Goal: Navigation & Orientation: Find specific page/section

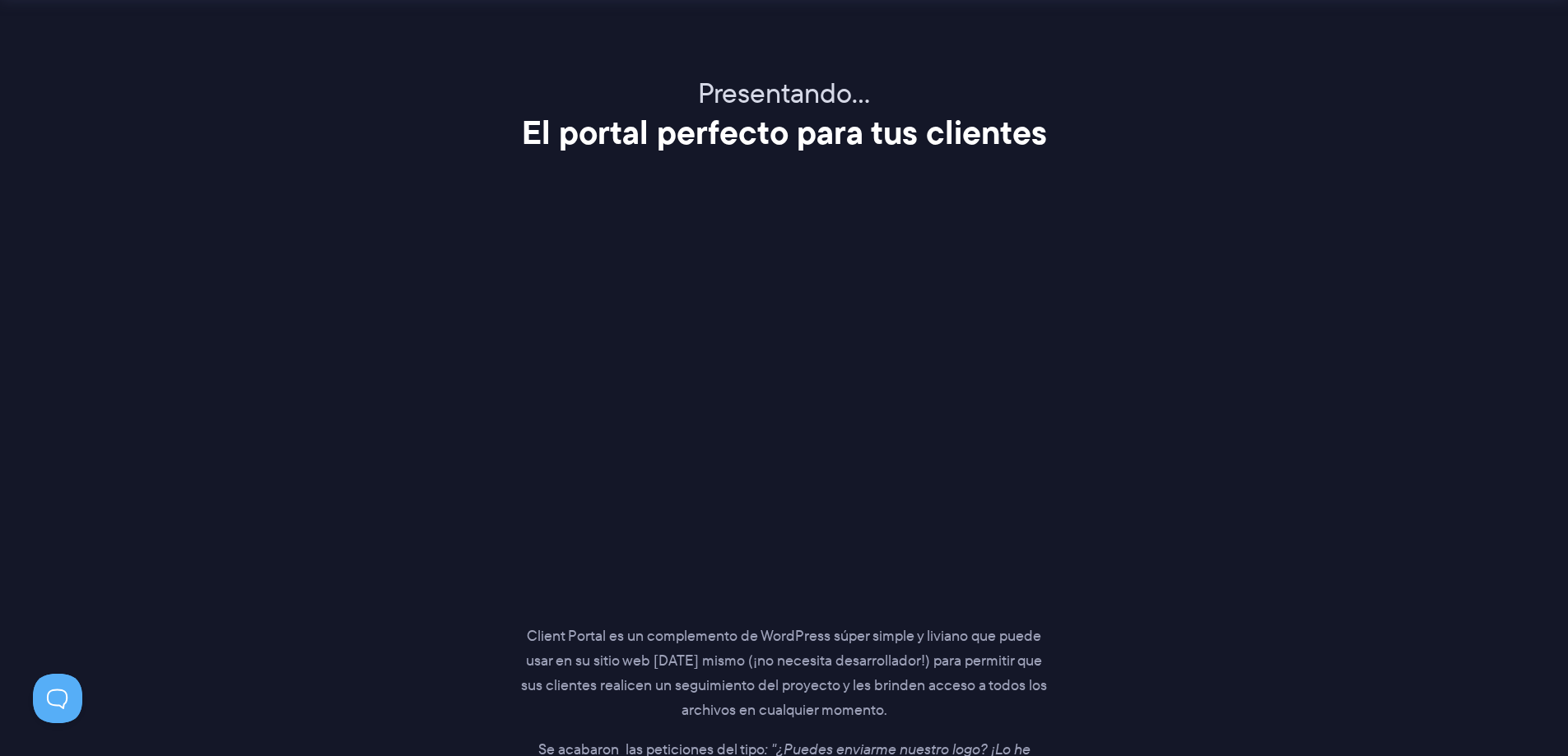
scroll to position [2102, 0]
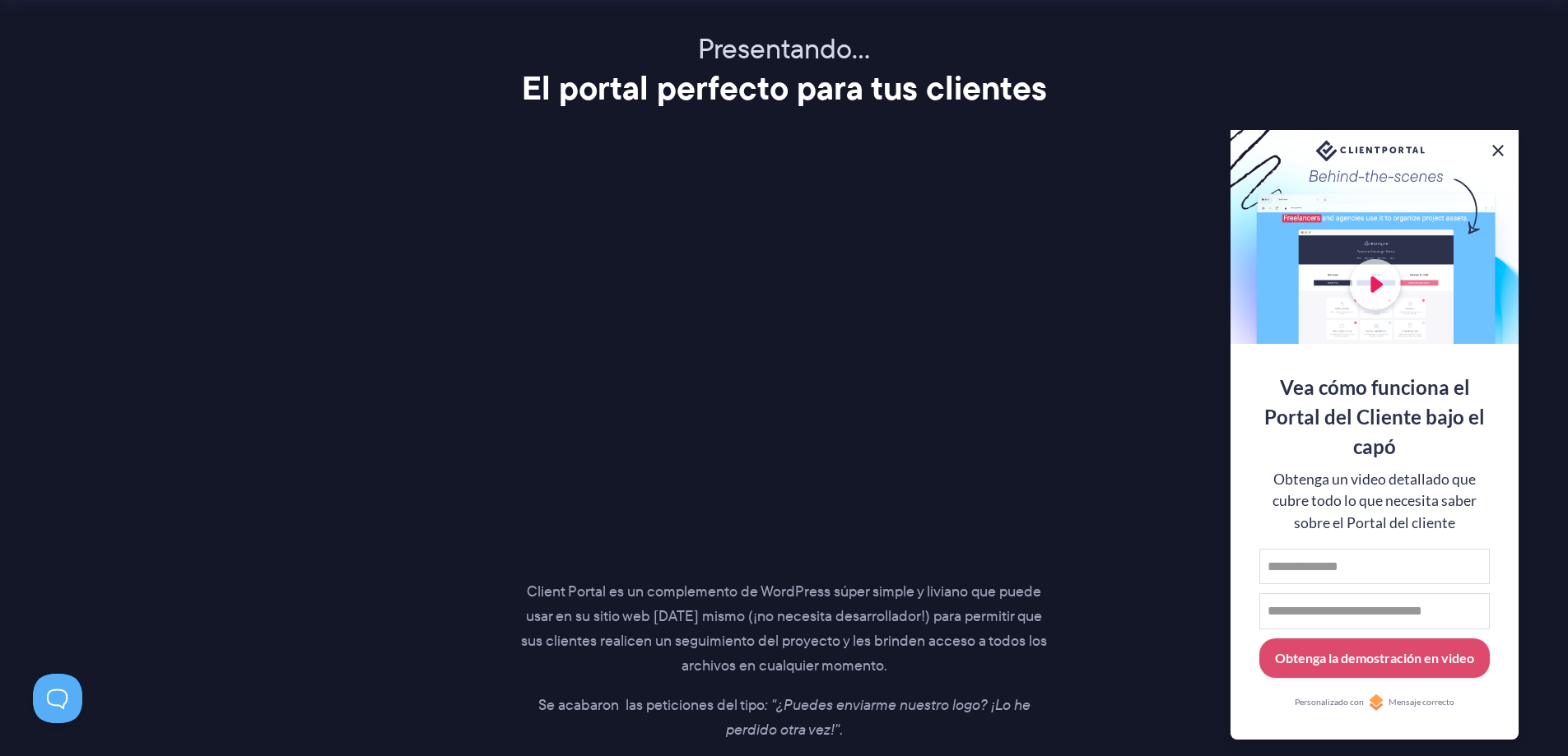
click at [1493, 148] on button at bounding box center [1498, 151] width 20 height 20
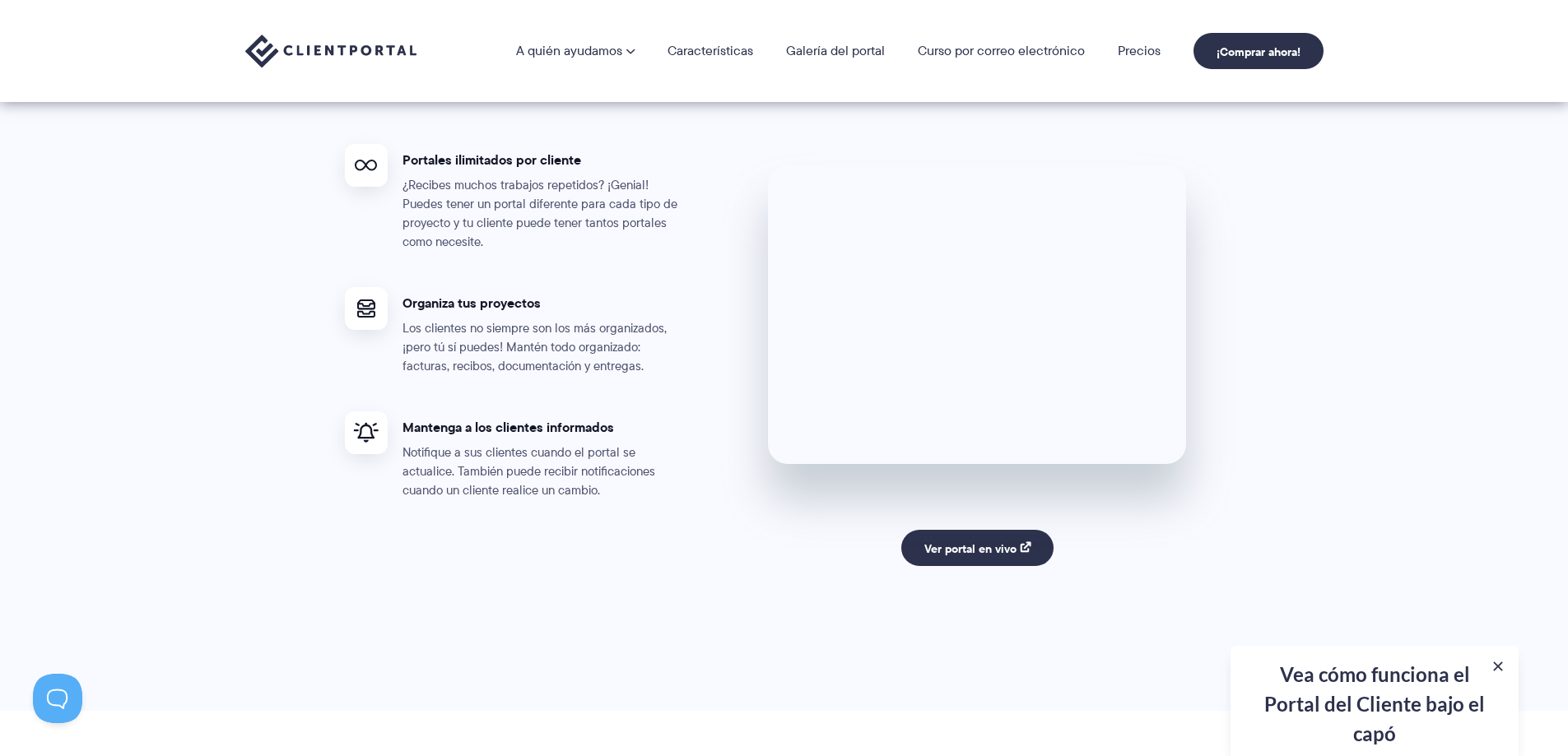
scroll to position [2925, 0]
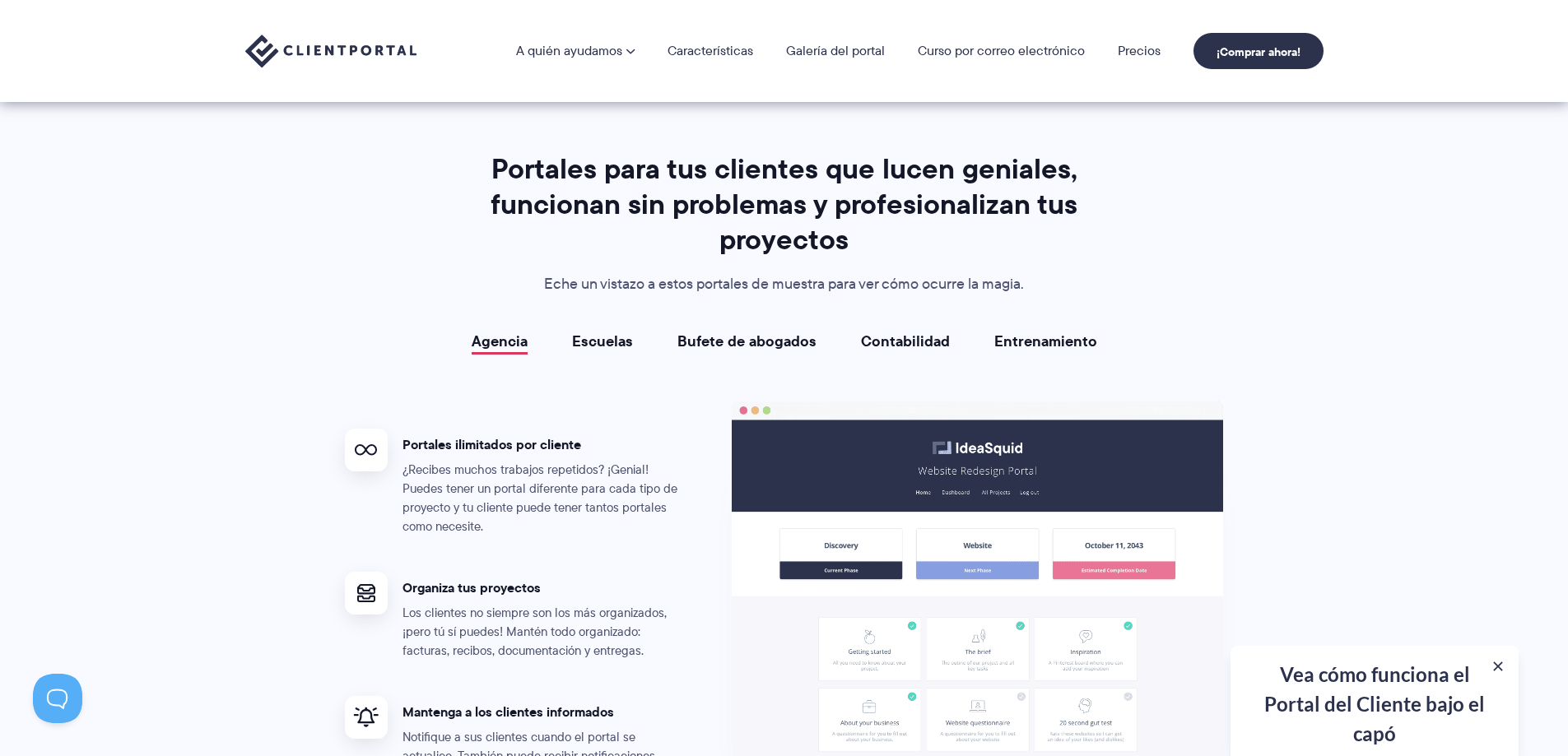
click at [601, 342] on font "Escuelas" at bounding box center [603, 340] width 61 height 22
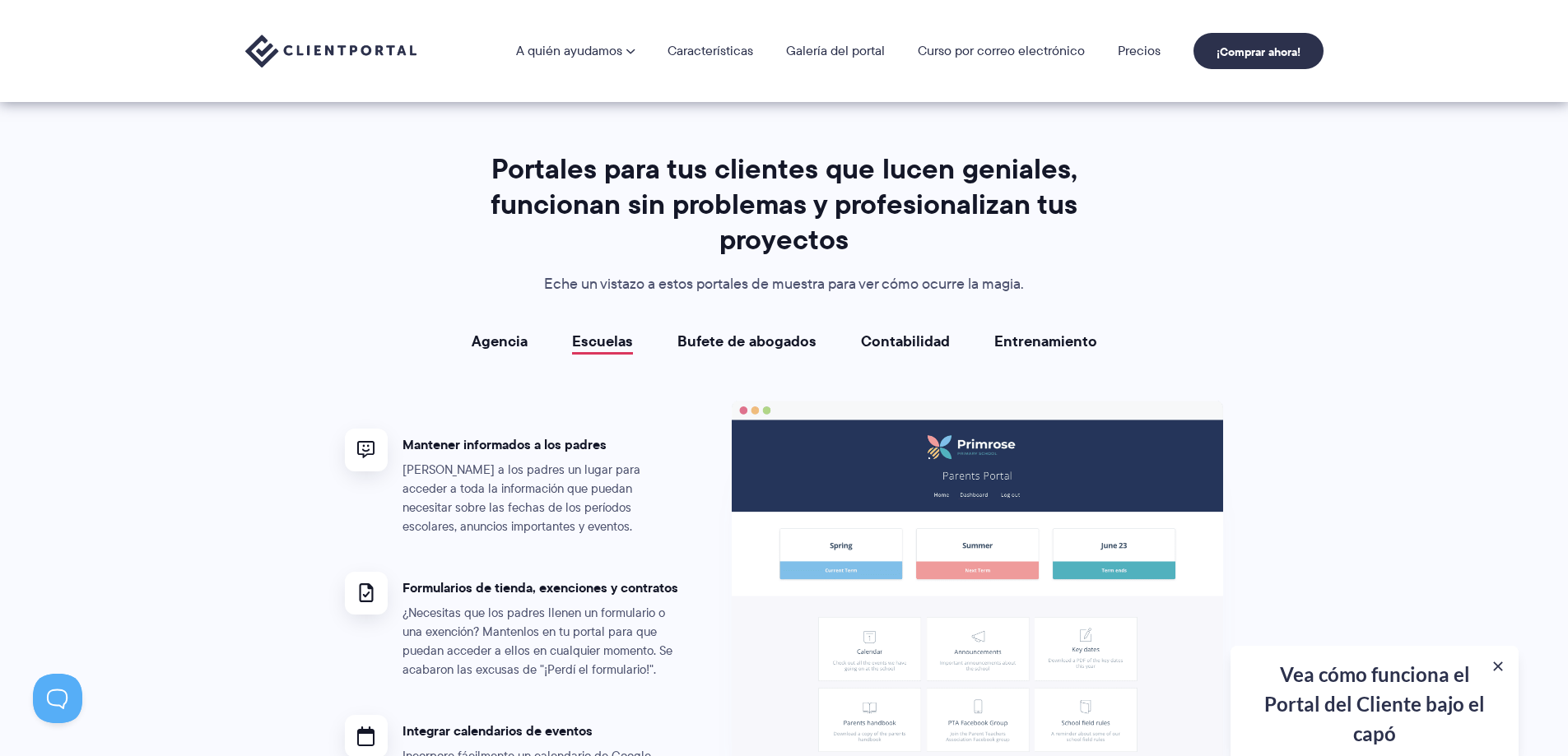
click at [724, 332] on font "Bufete de abogados" at bounding box center [747, 340] width 139 height 22
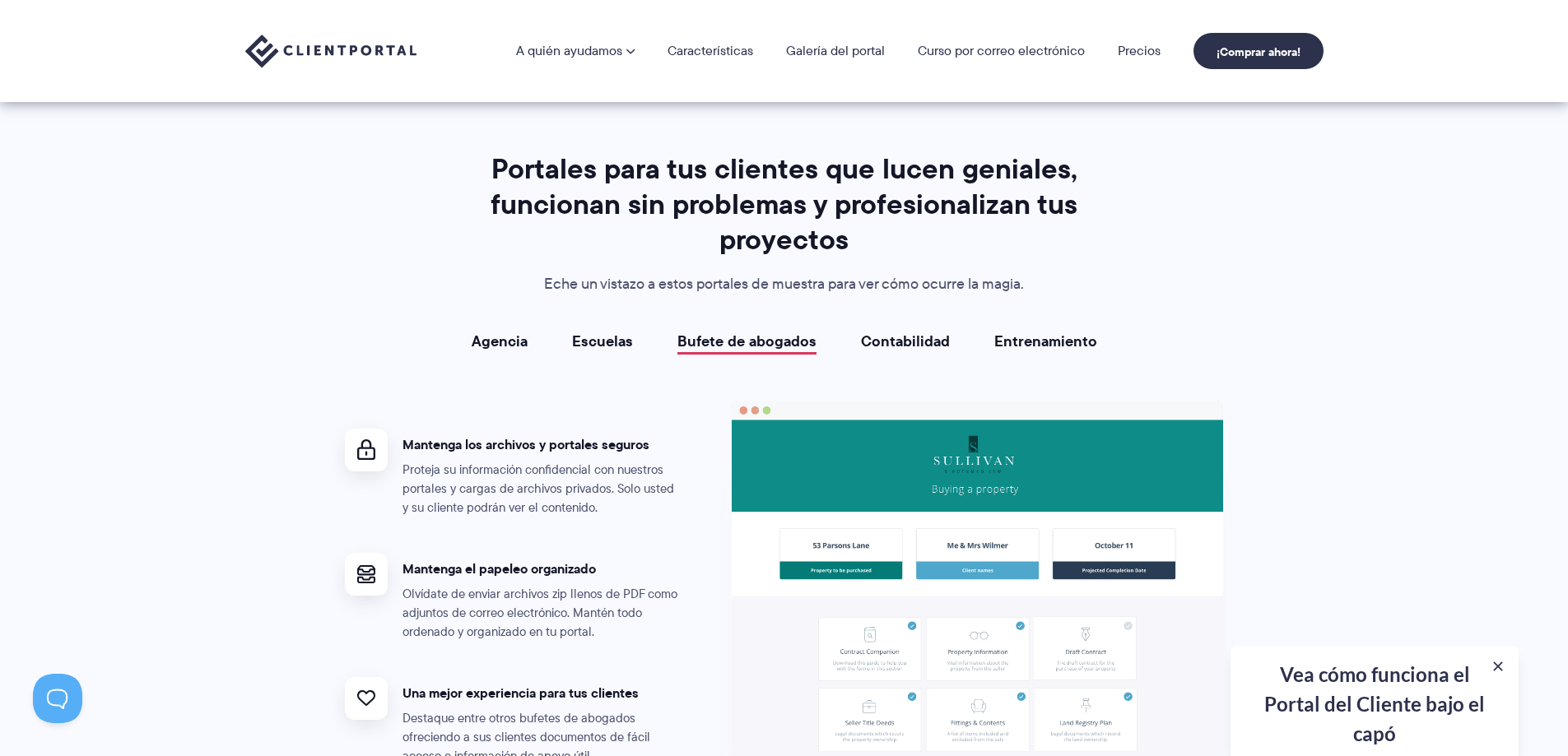
click at [894, 340] on font "Contabilidad" at bounding box center [905, 340] width 89 height 22
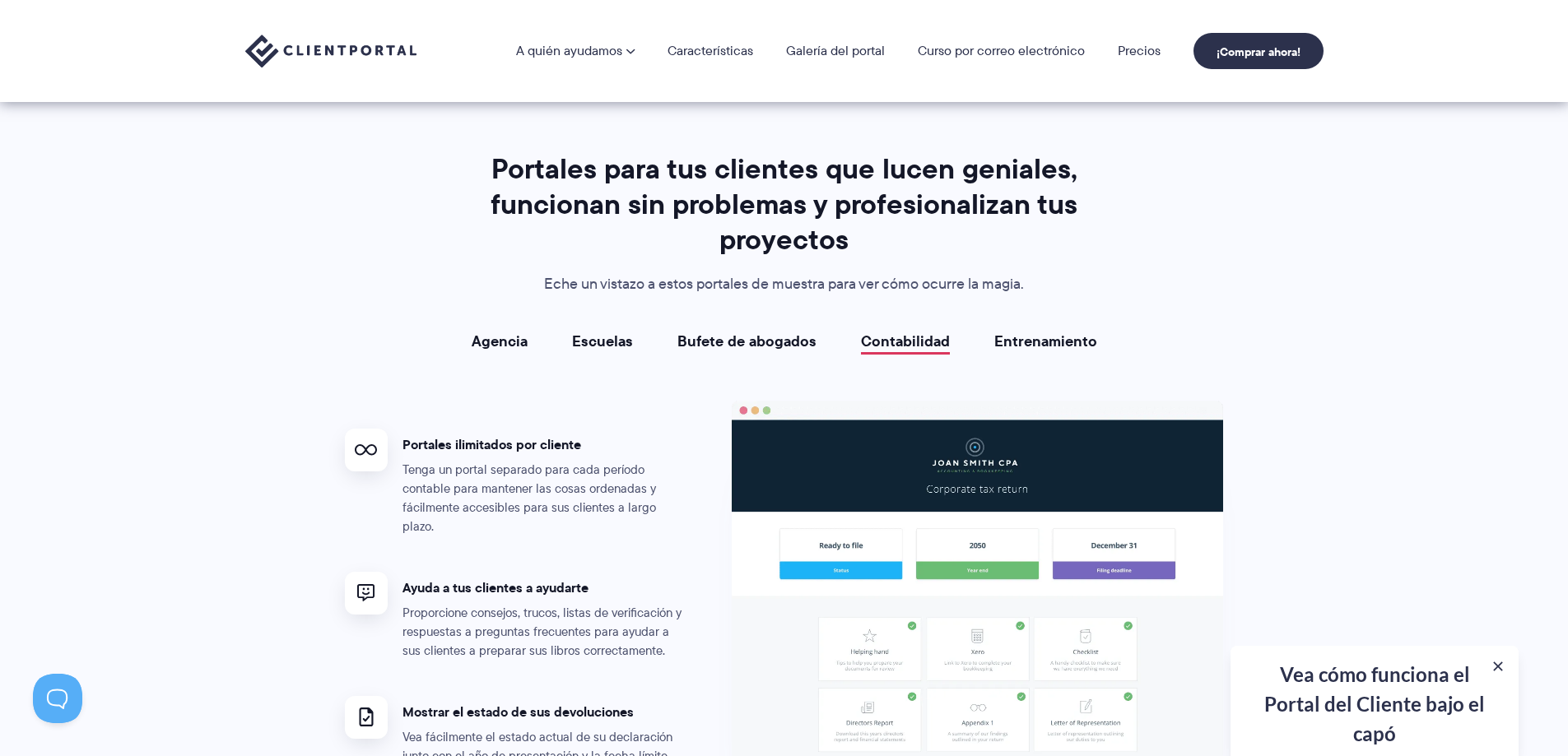
click at [1044, 346] on font "Entrenamiento" at bounding box center [1046, 340] width 103 height 22
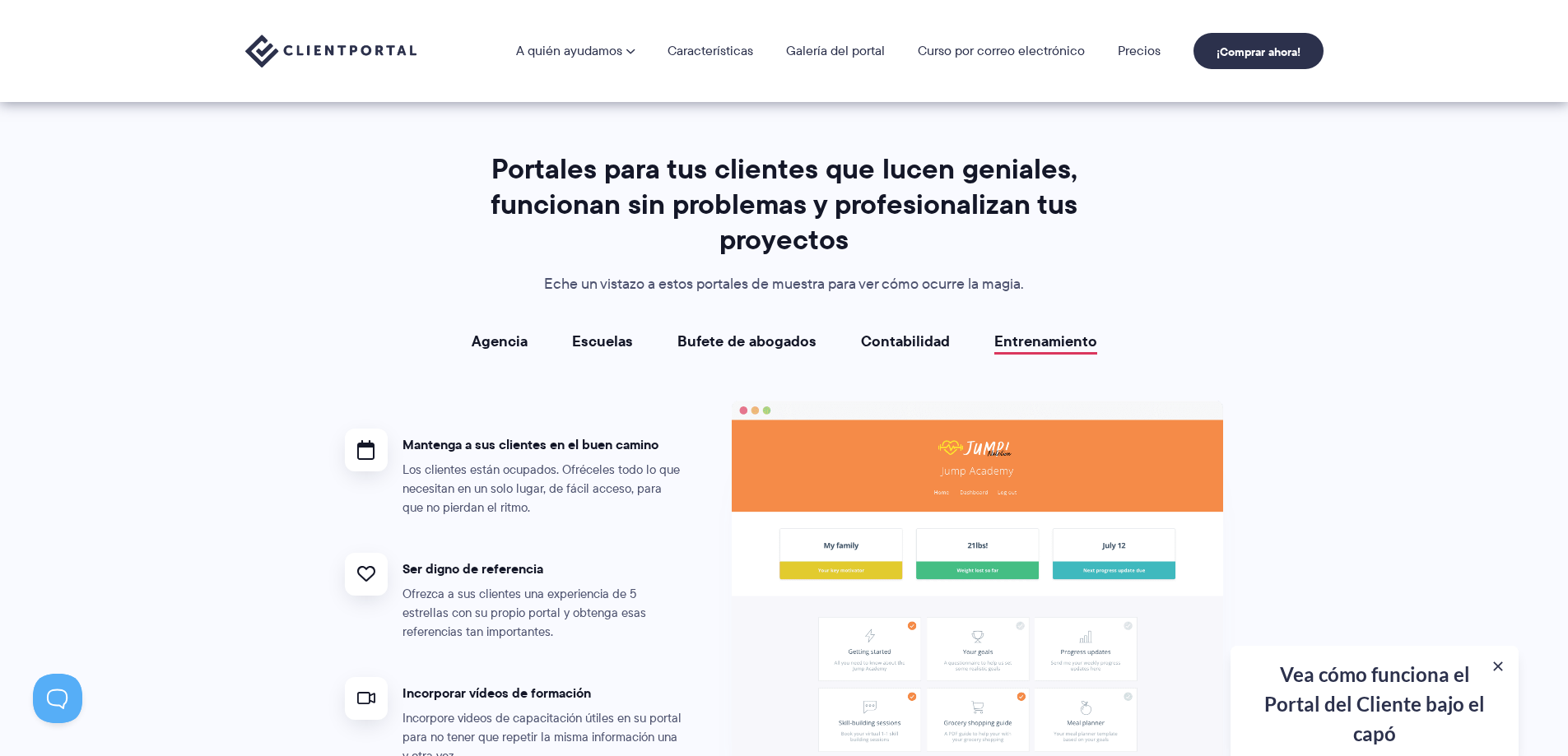
click at [512, 342] on font "Agencia" at bounding box center [499, 340] width 56 height 22
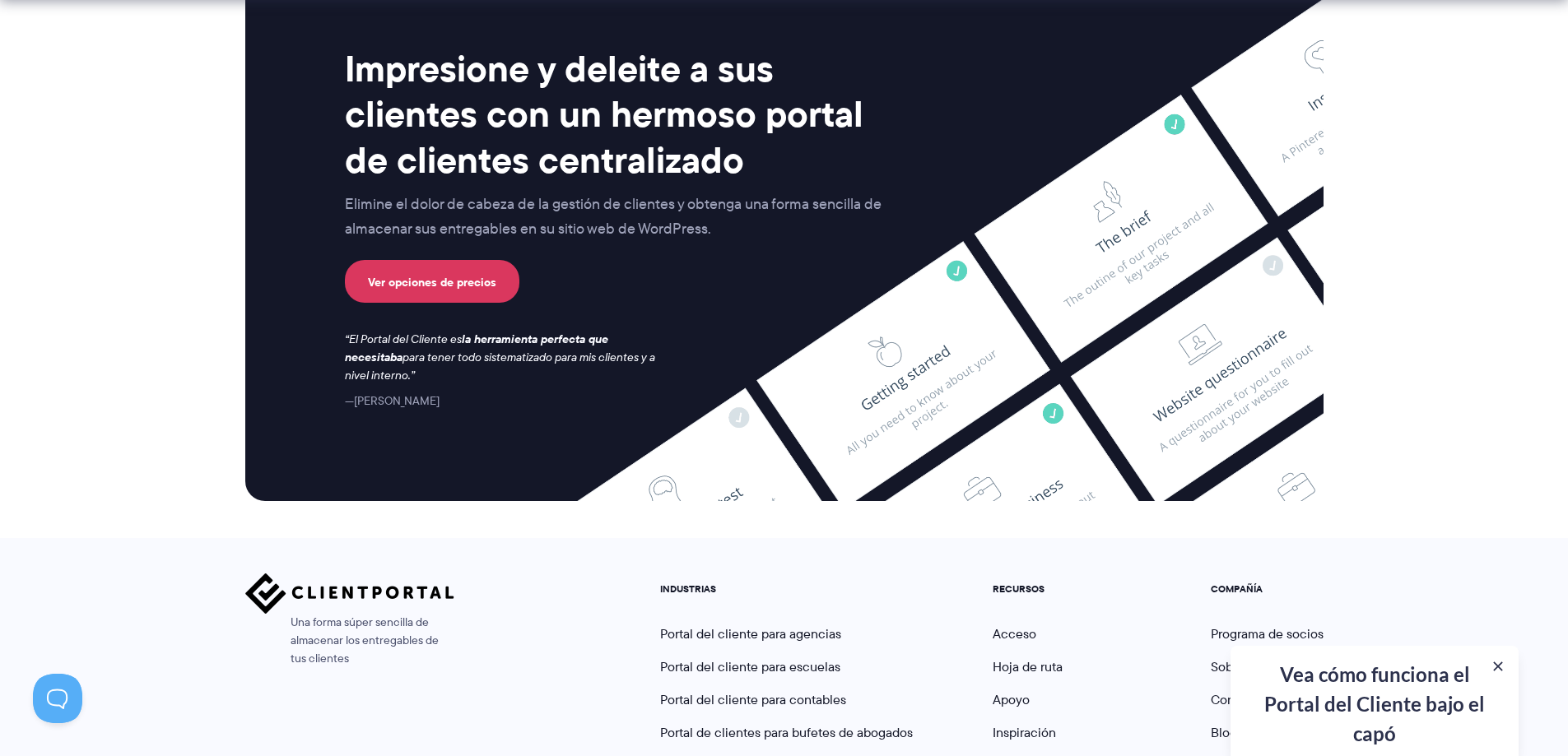
scroll to position [7075, 0]
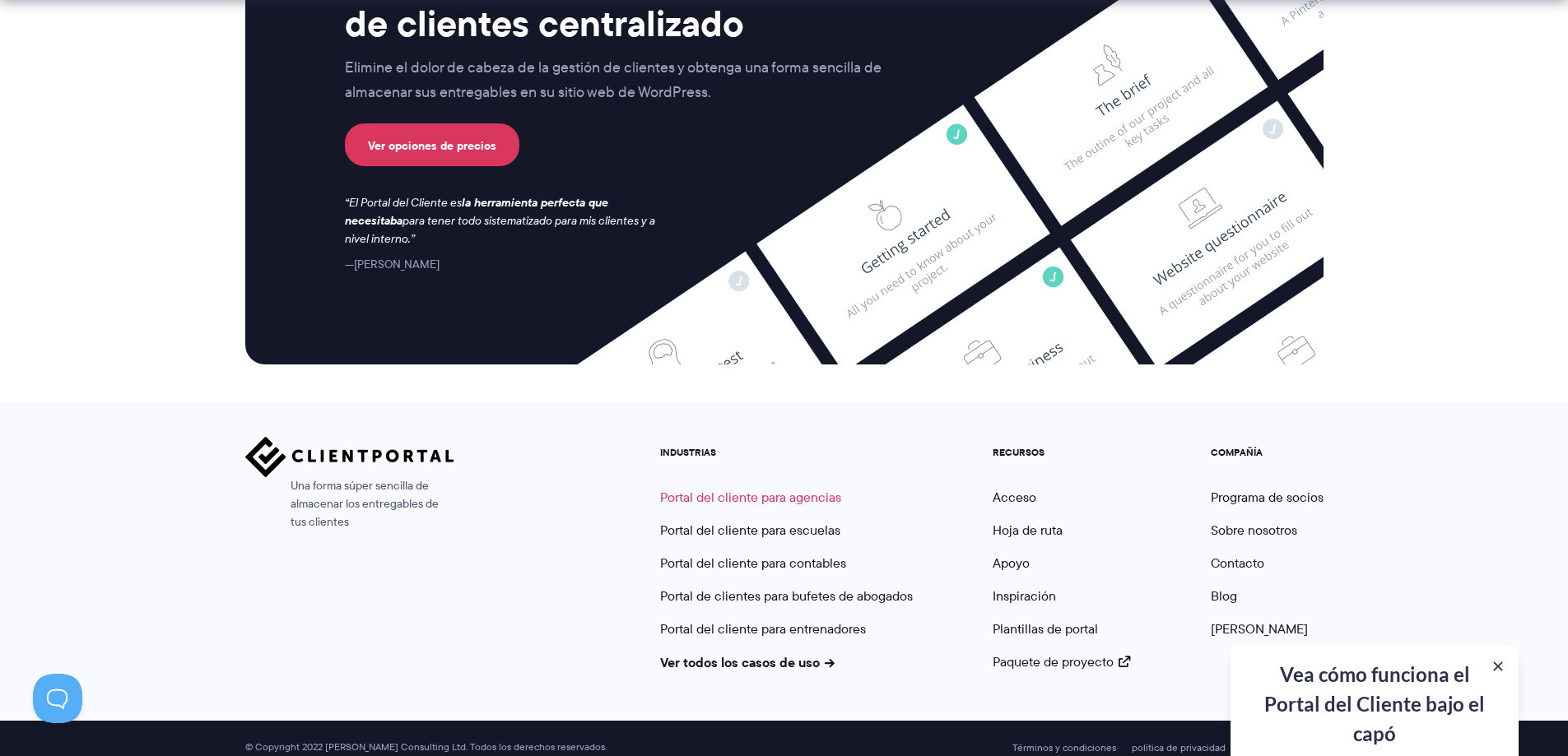
click at [725, 488] on font "Portal del cliente para agencias" at bounding box center [750, 497] width 181 height 19
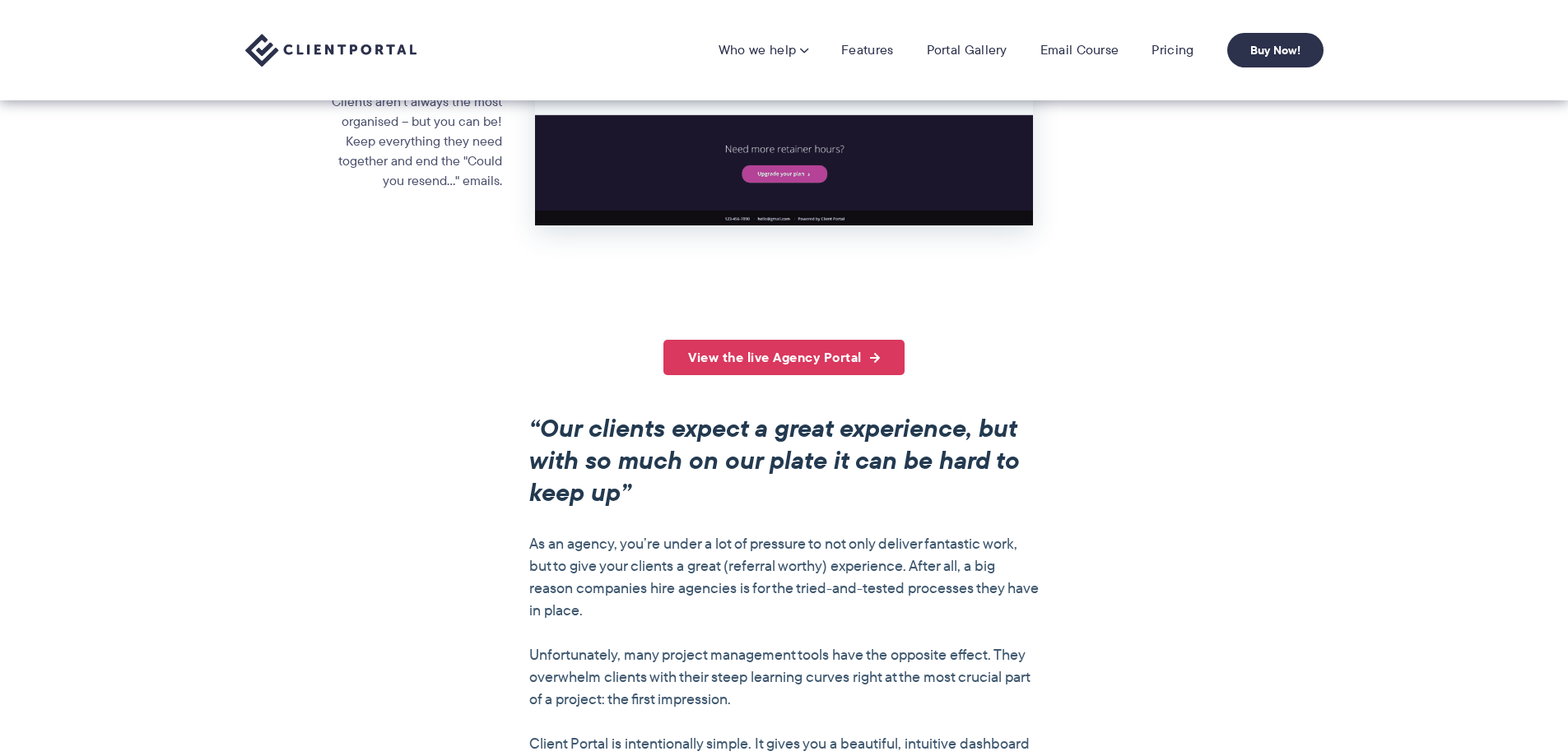
scroll to position [988, 0]
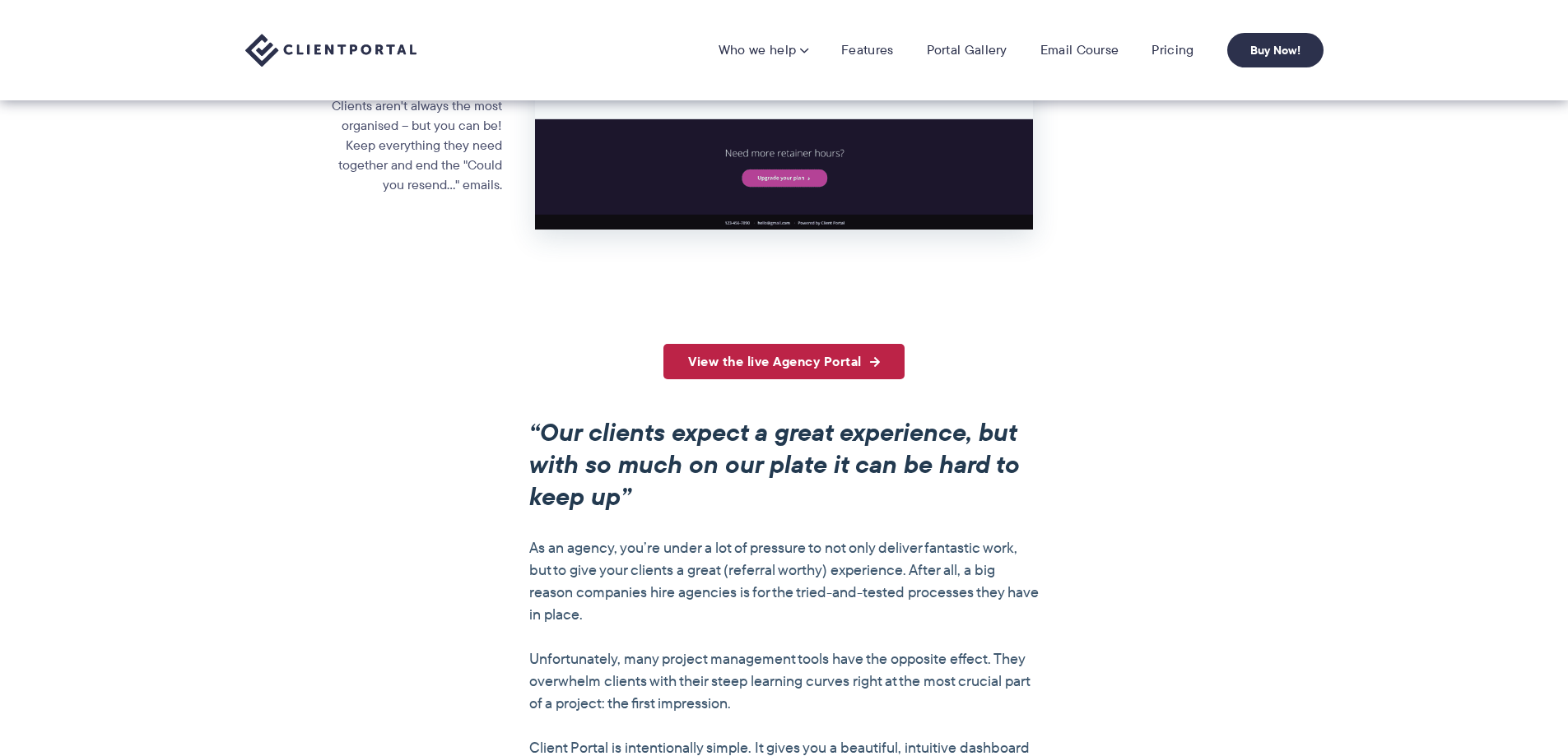
click at [786, 362] on link "View the live Agency Portal" at bounding box center [784, 362] width 242 height 35
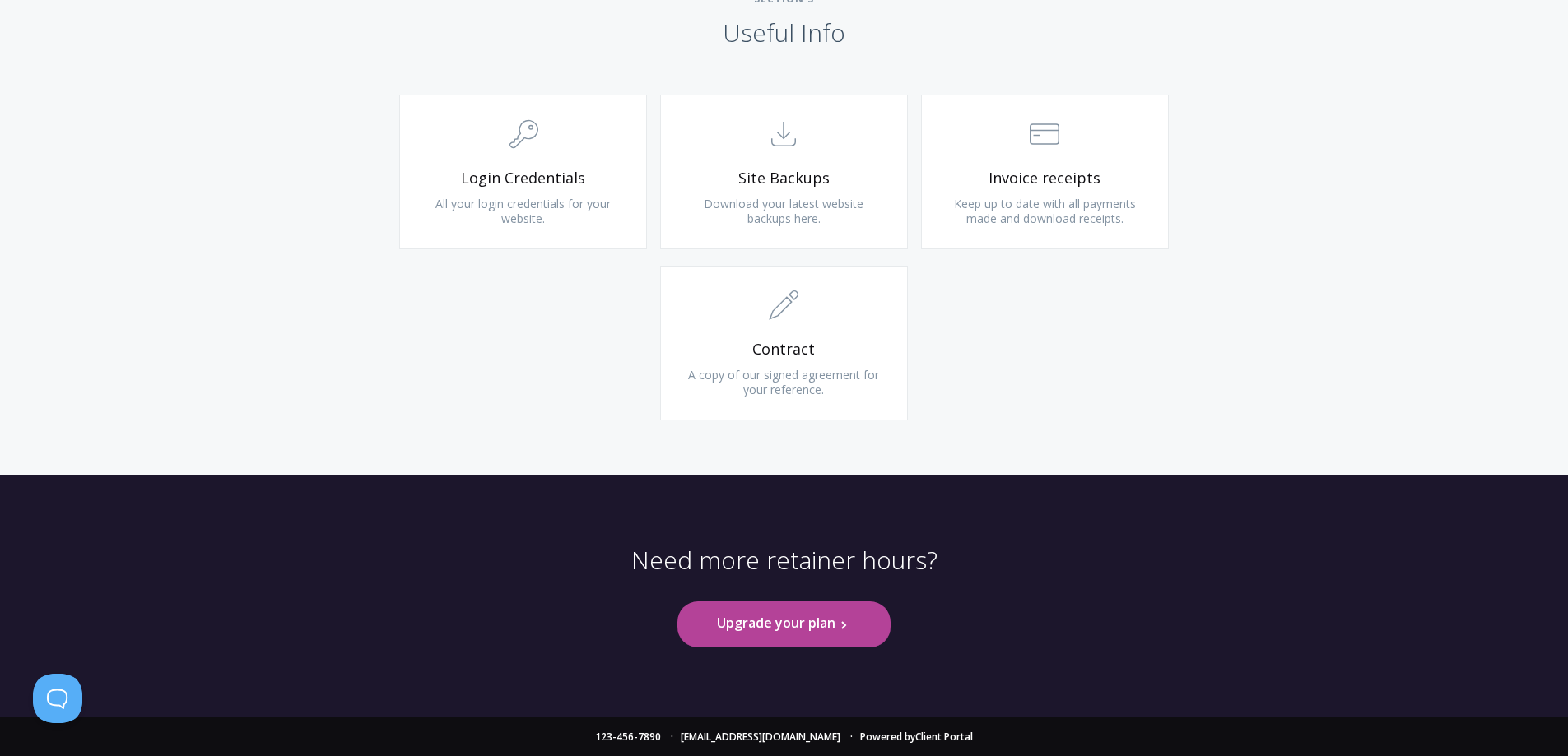
scroll to position [1585, 0]
